Goal: Complete application form

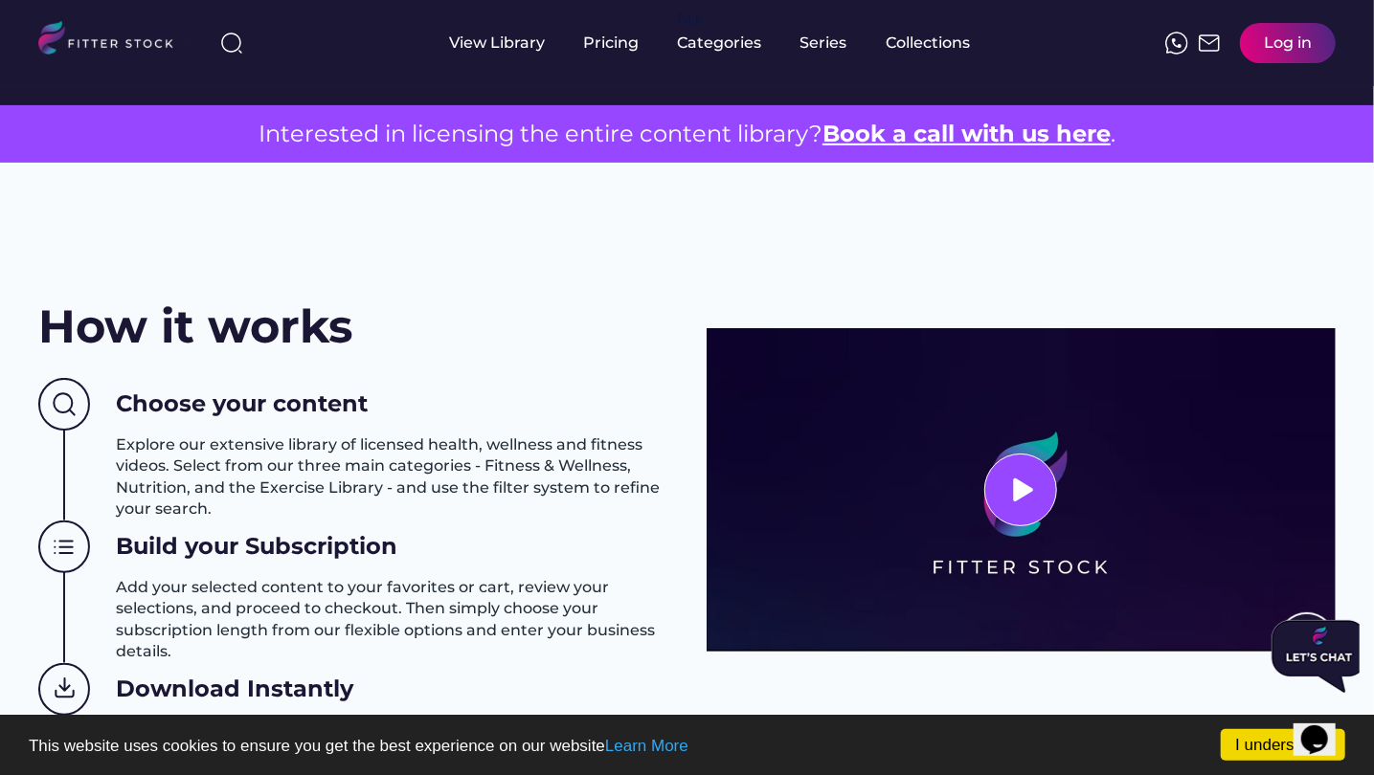
scroll to position [287, 0]
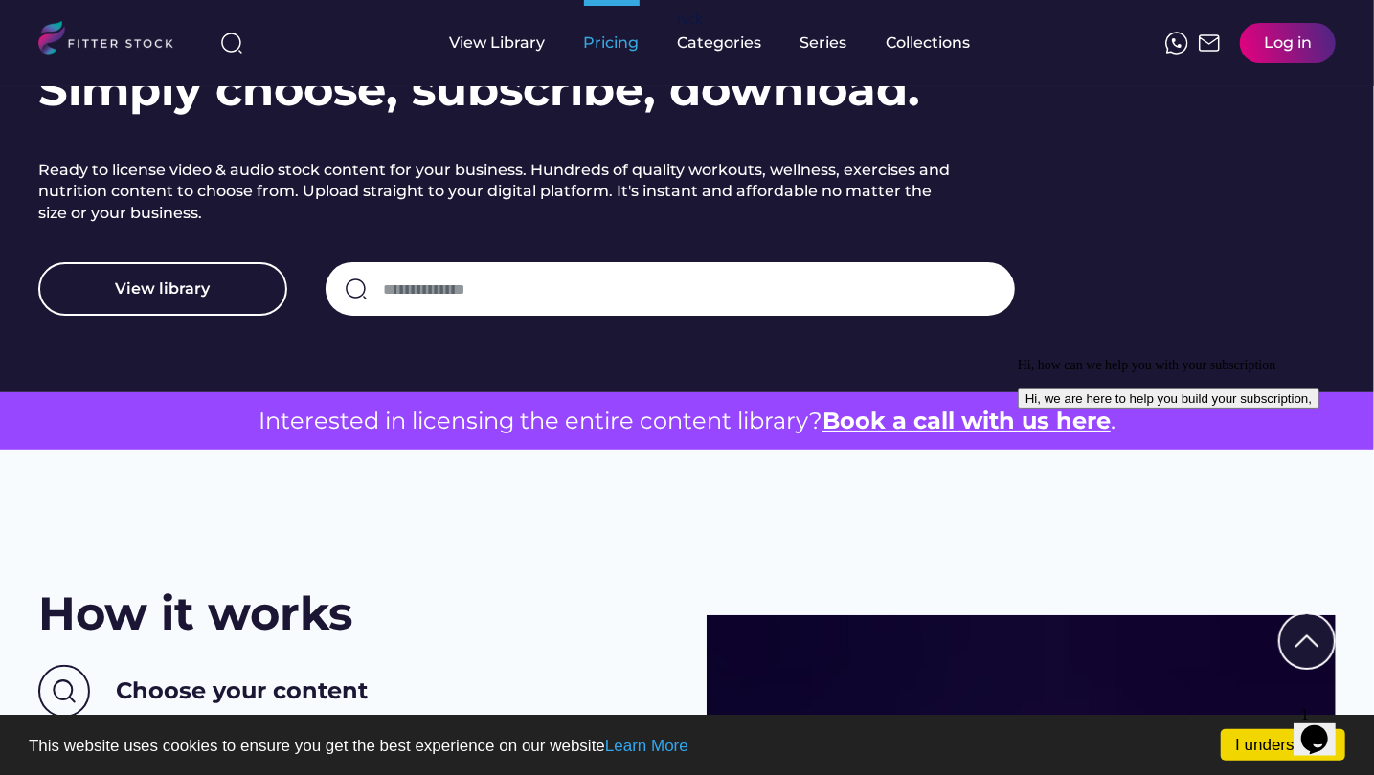
click at [617, 43] on div "Pricing" at bounding box center [612, 43] width 56 height 21
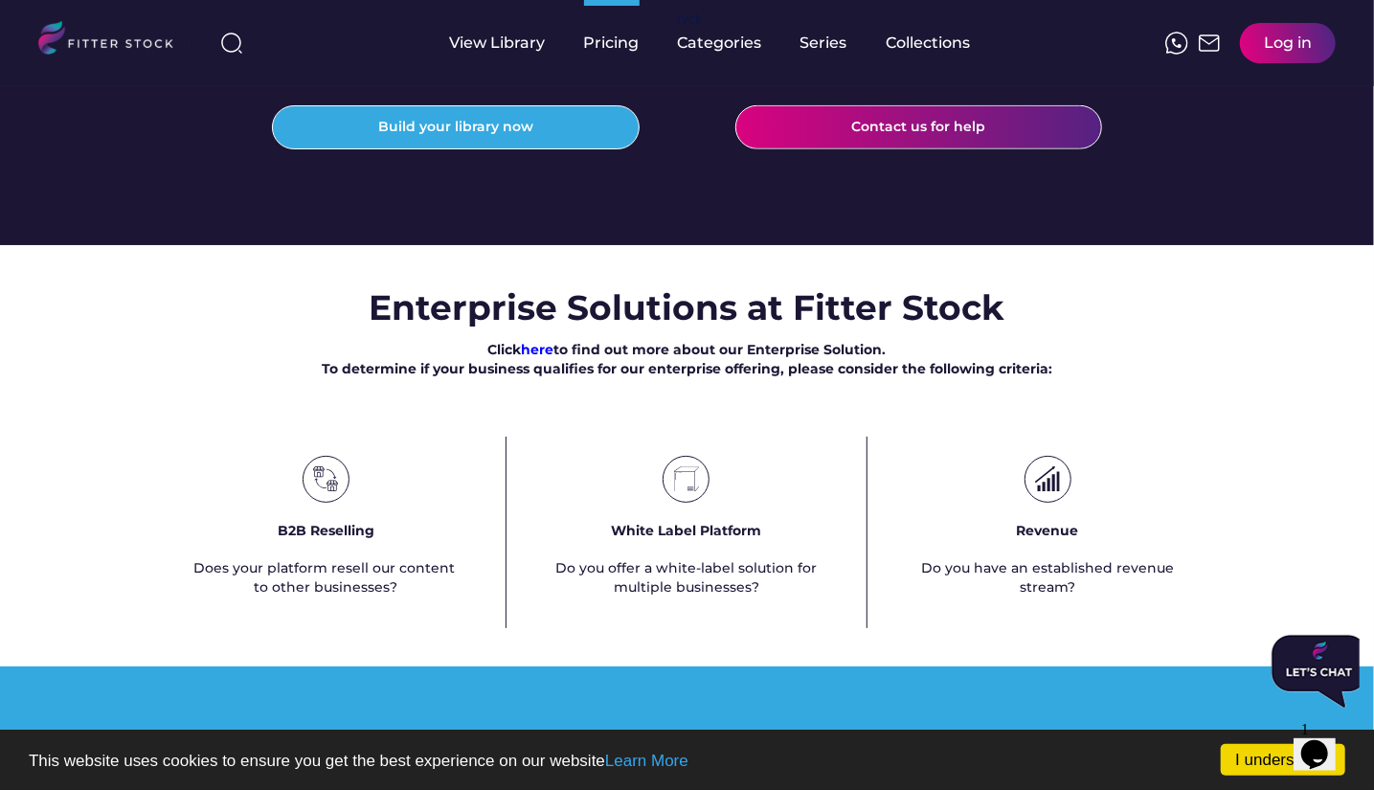
scroll to position [862, 0]
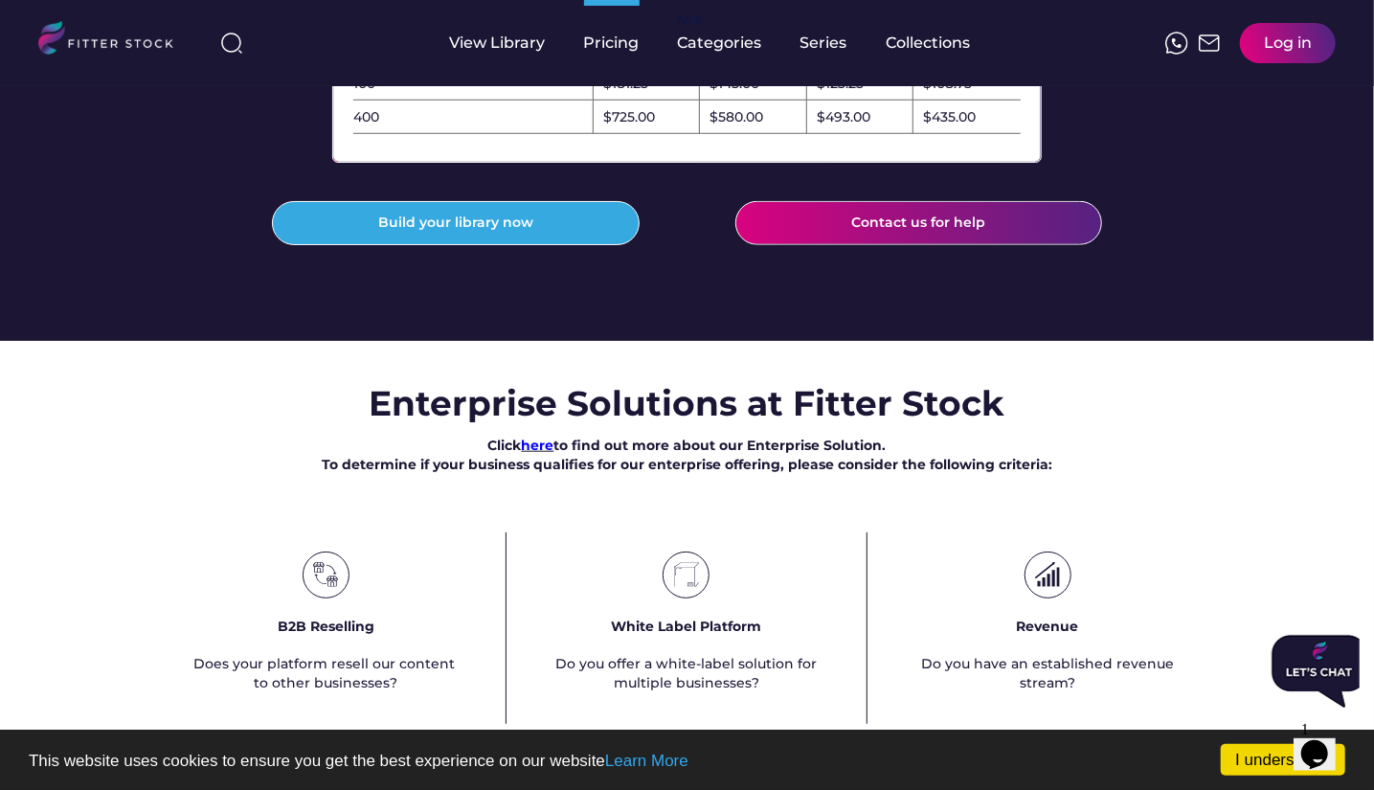
click at [518, 474] on div "Click here to find out more about our Enterprise Solution. To determine if your…" at bounding box center [687, 454] width 730 height 37
click at [531, 454] on font "here" at bounding box center [538, 444] width 33 height 17
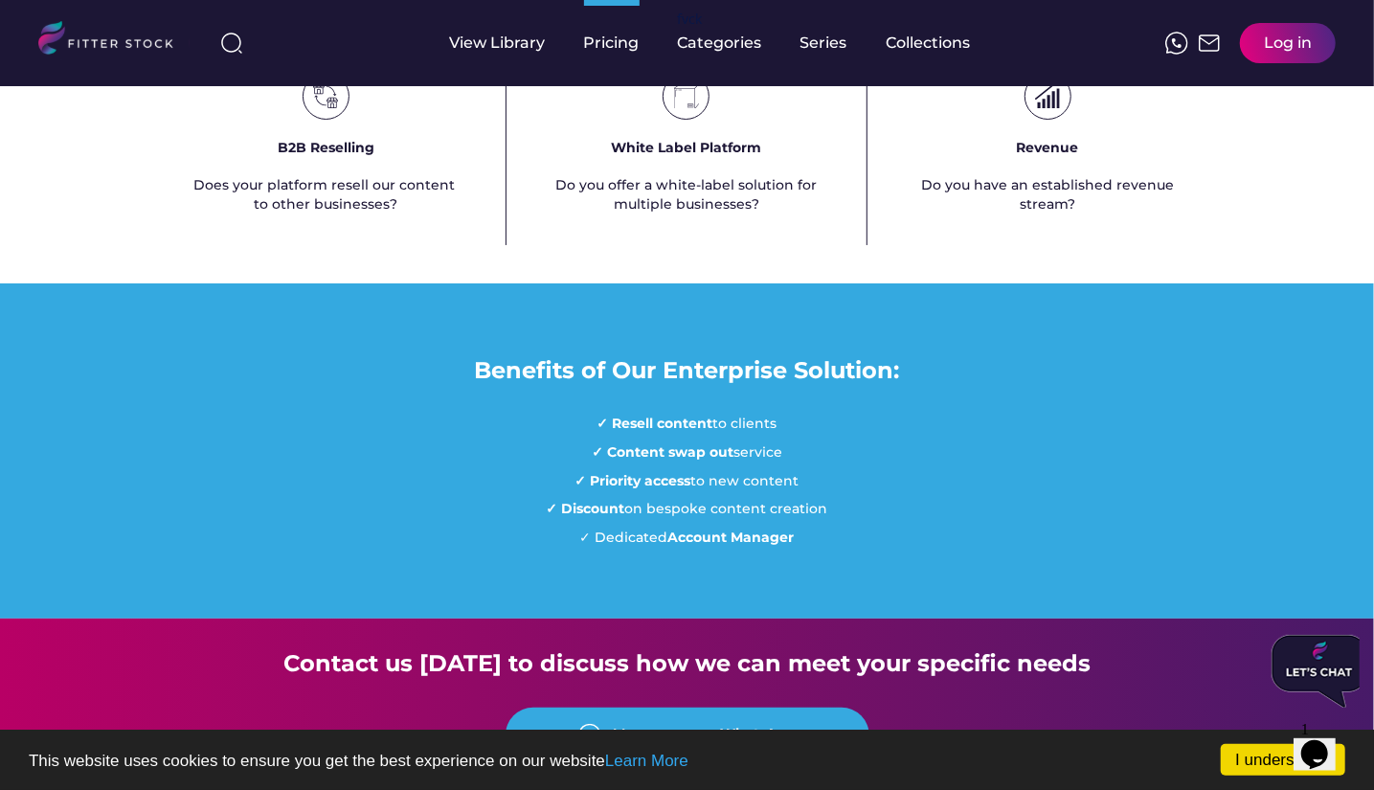
scroll to position [1244, 0]
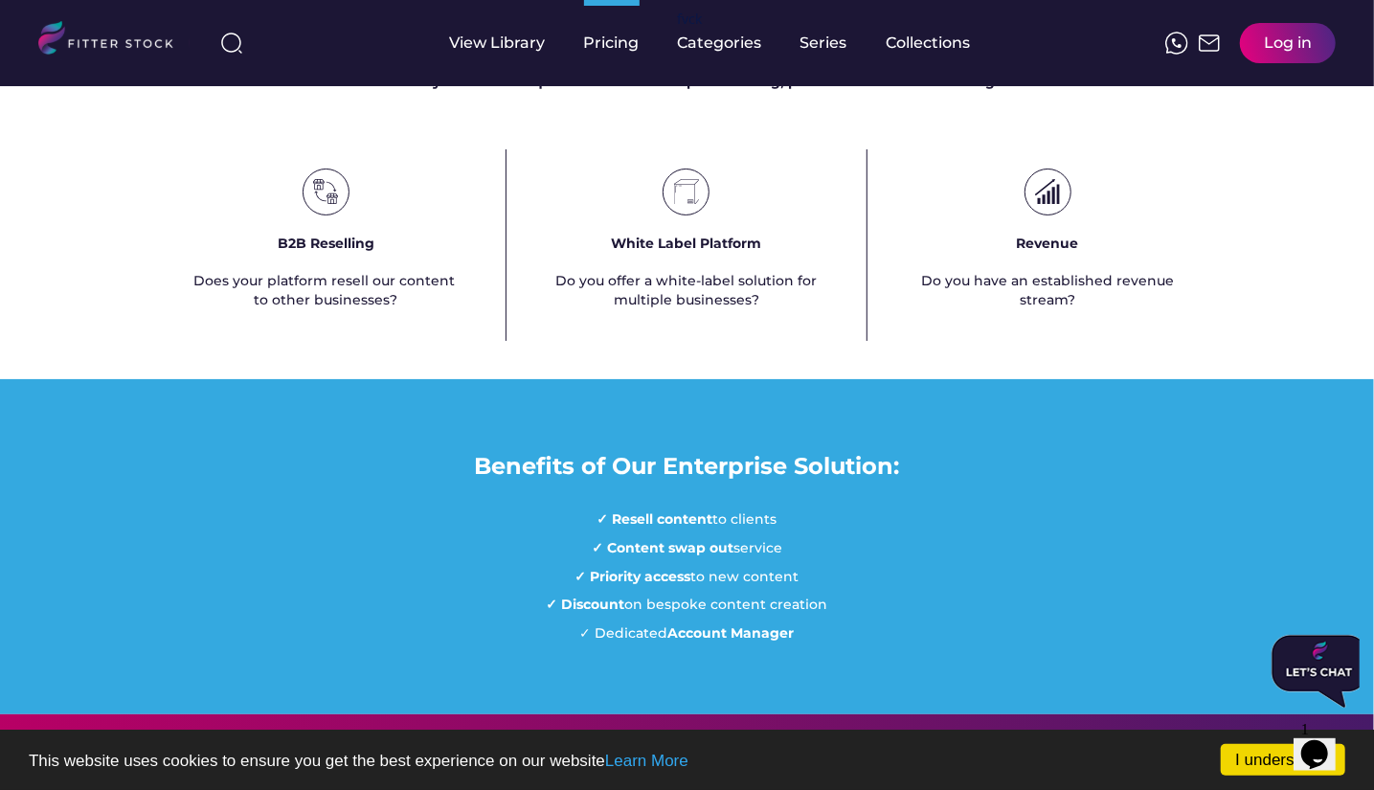
click at [687, 156] on div "Enterprise Solutions at Fitter Stock Click here to find out more about our Ente…" at bounding box center [687, 168] width 1374 height 345
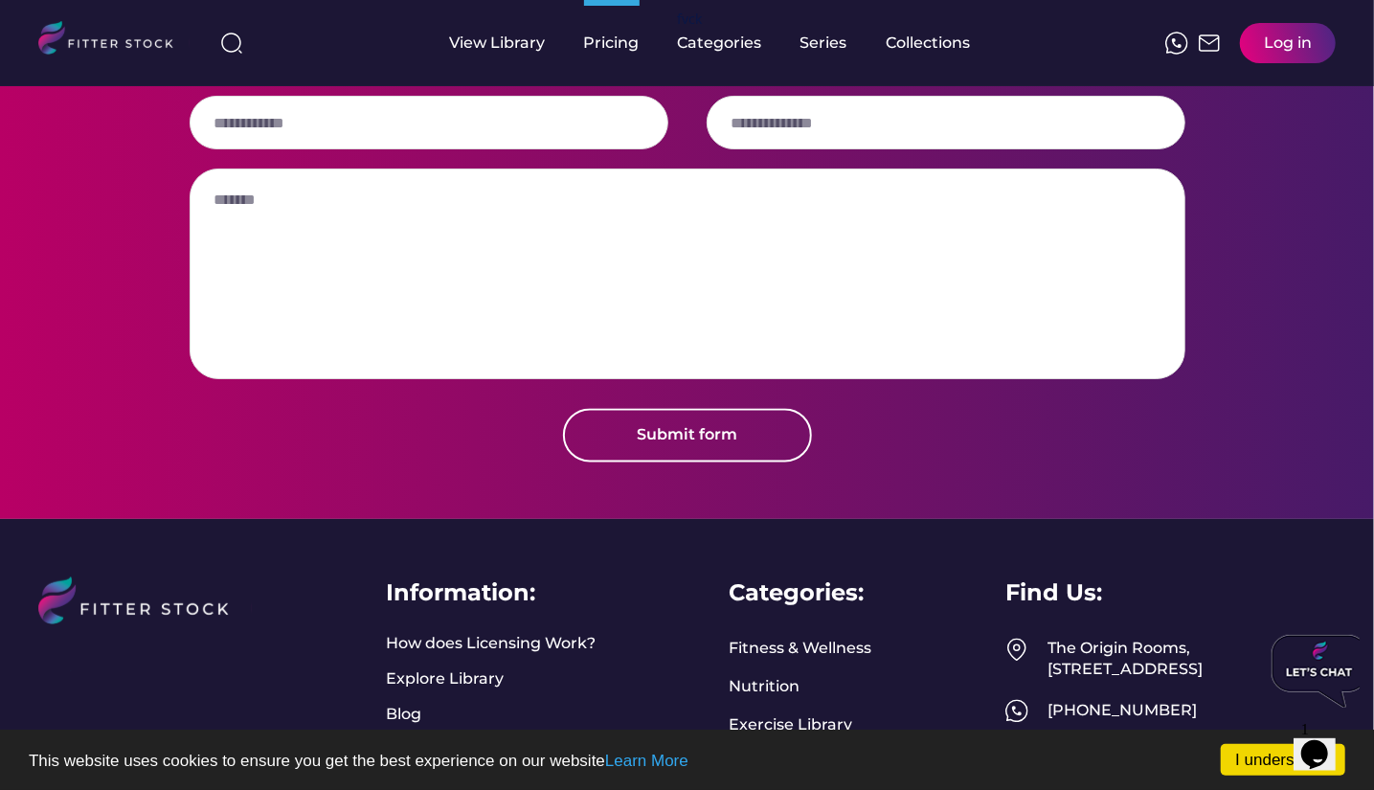
scroll to position [1914, 0]
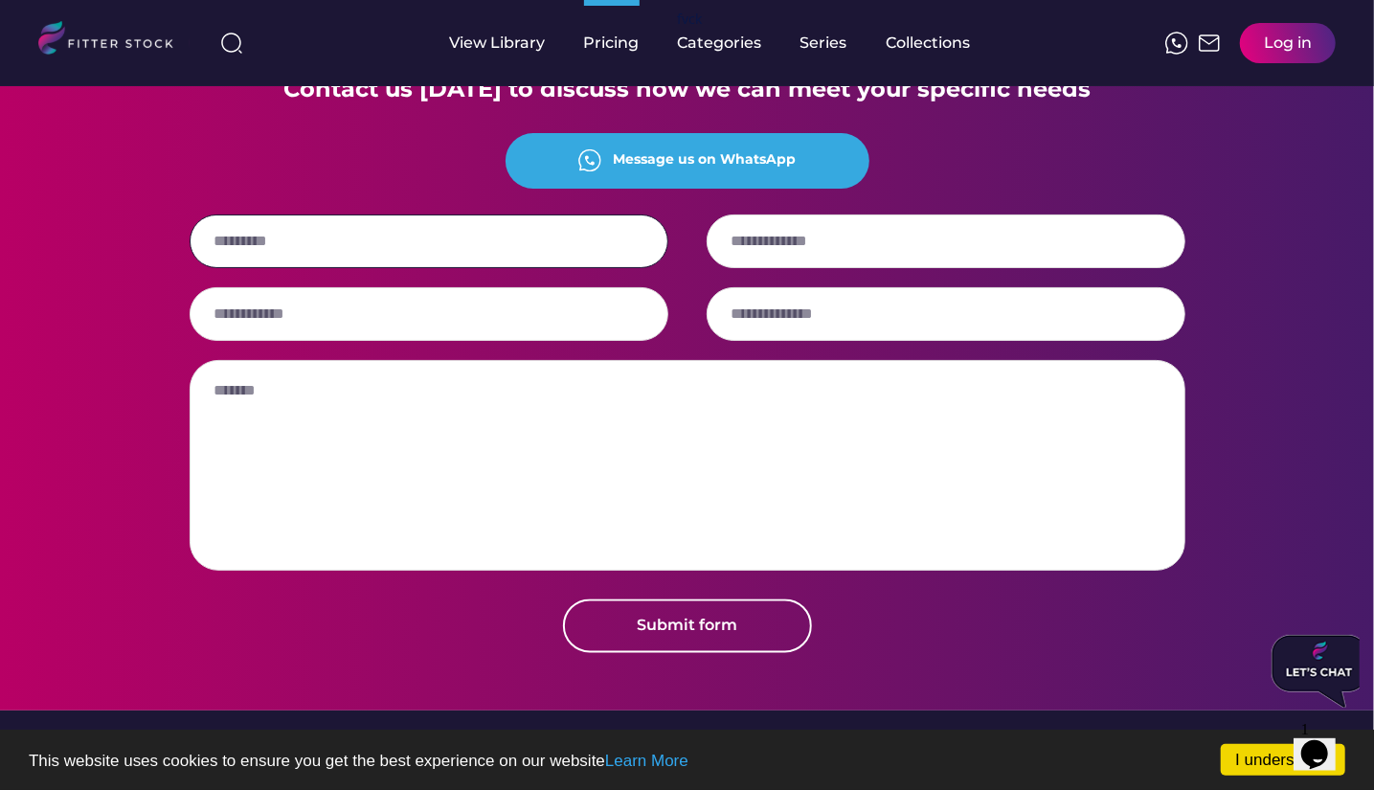
click at [365, 268] on input "input" at bounding box center [429, 241] width 479 height 54
type input "**********"
click at [371, 341] on input "input" at bounding box center [429, 314] width 479 height 54
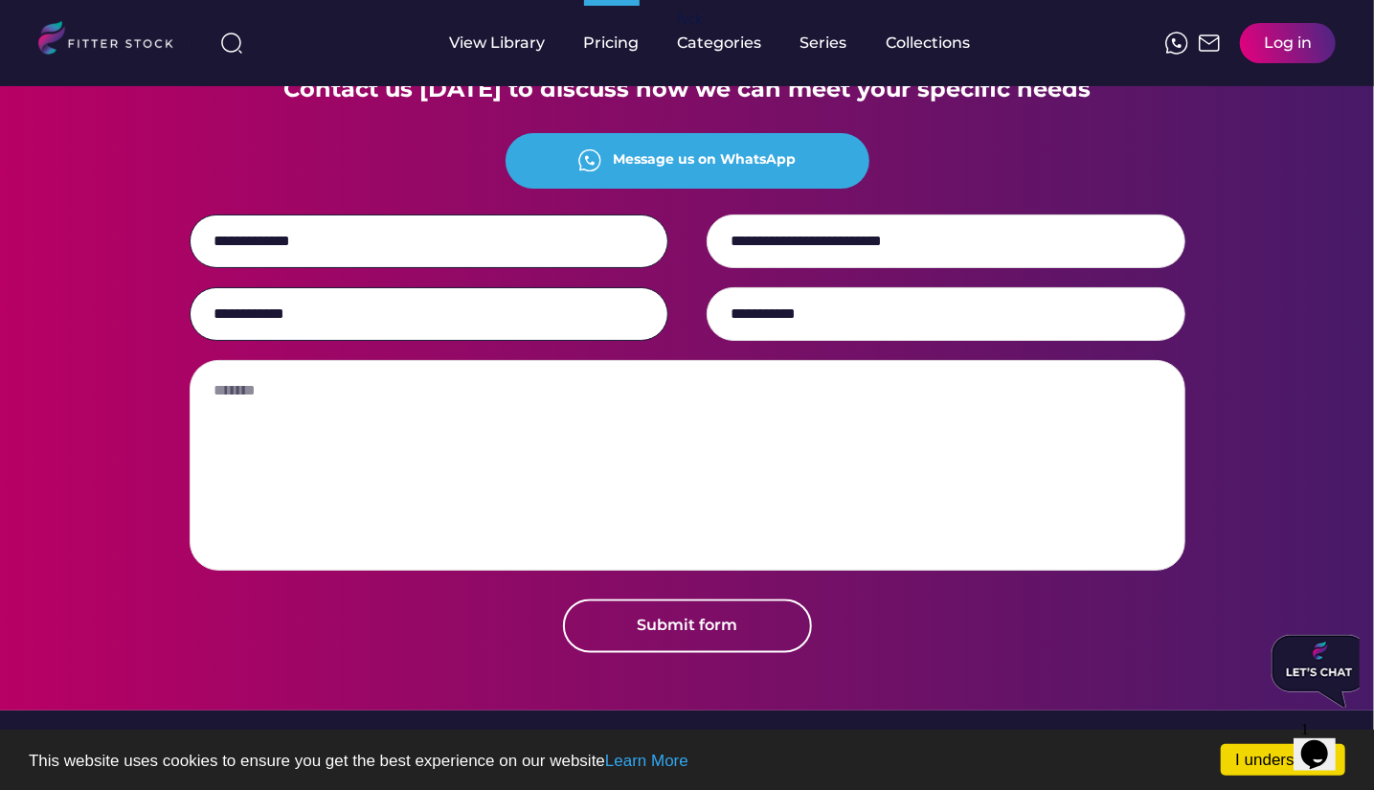
type input "**********"
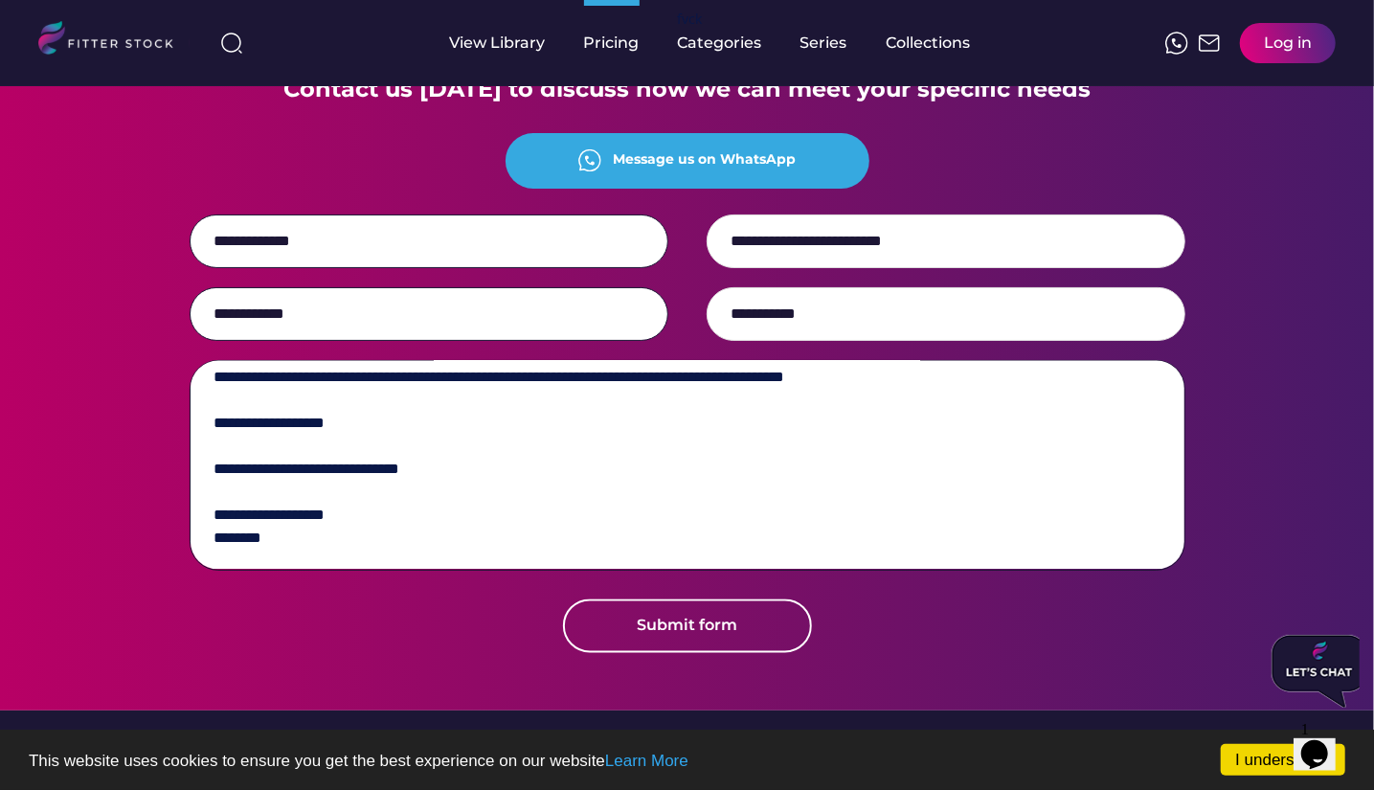
scroll to position [174, 0]
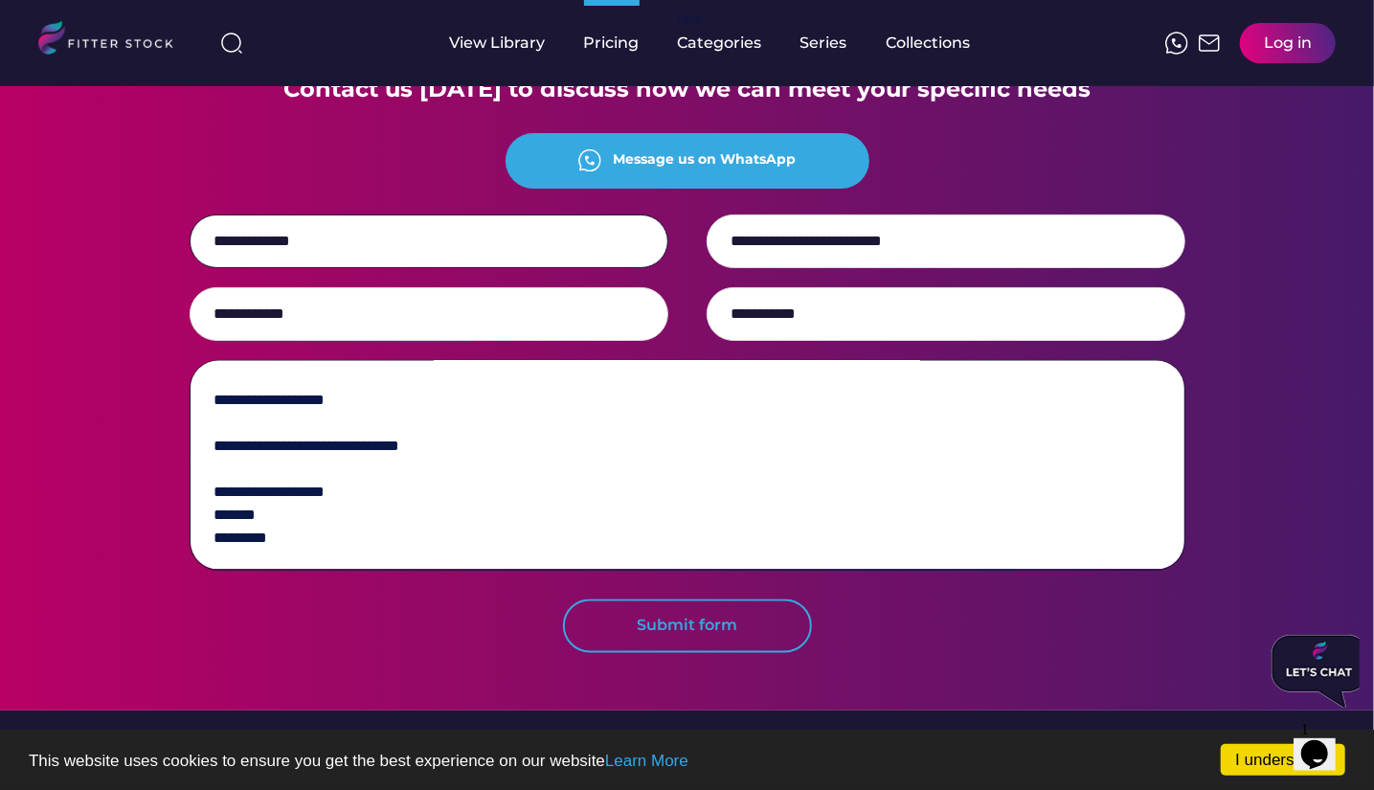
type textarea "**********"
click at [751, 653] on button "Submit form" at bounding box center [687, 626] width 249 height 54
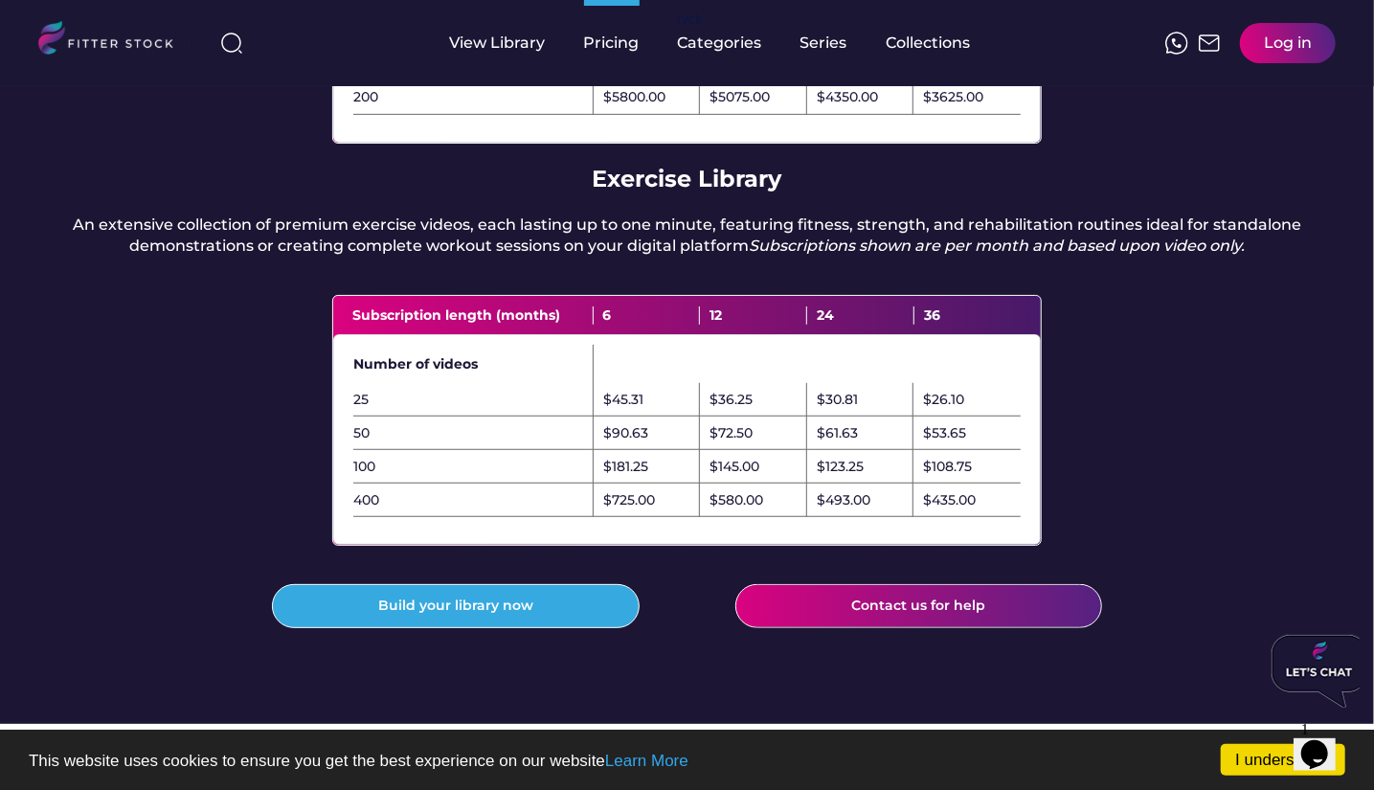
scroll to position [0, 0]
